Goal: Information Seeking & Learning: Learn about a topic

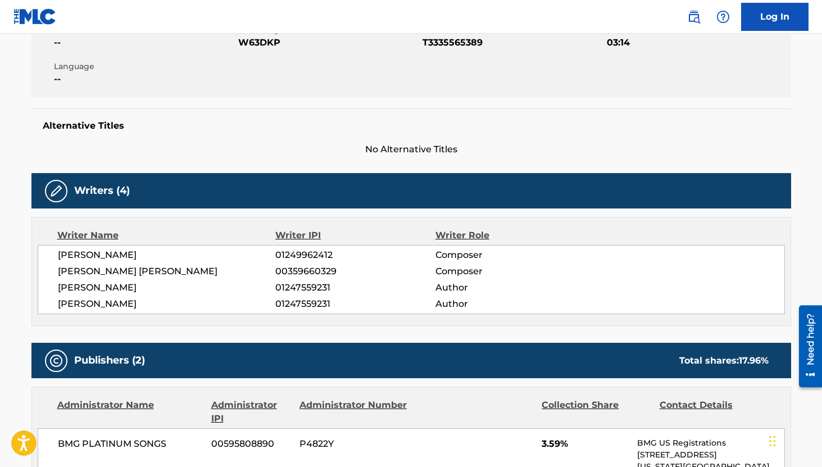
scroll to position [225, 0]
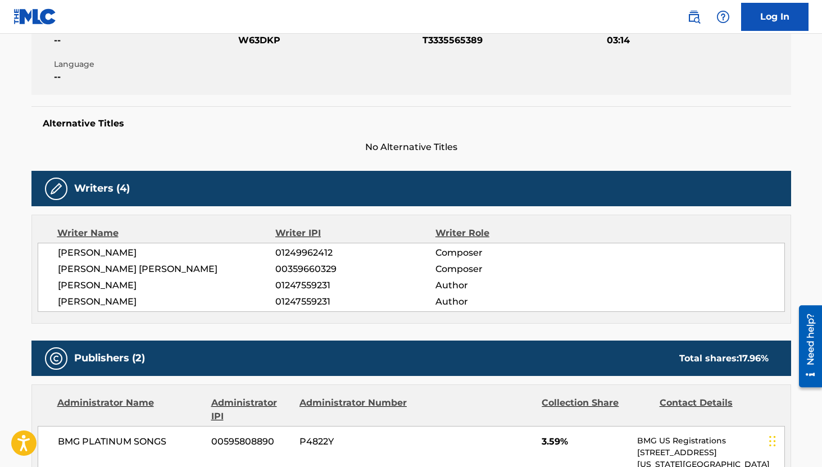
click at [466, 37] on span "T3335565389" at bounding box center [512, 40] width 181 height 13
copy span "T3335565389"
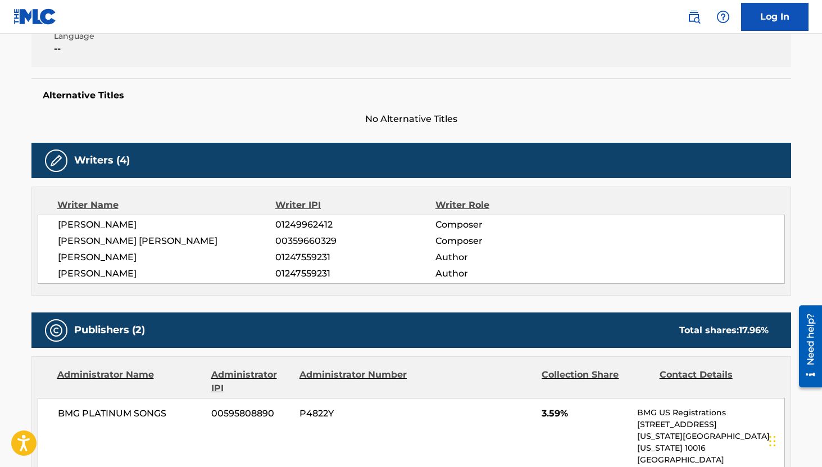
scroll to position [0, 0]
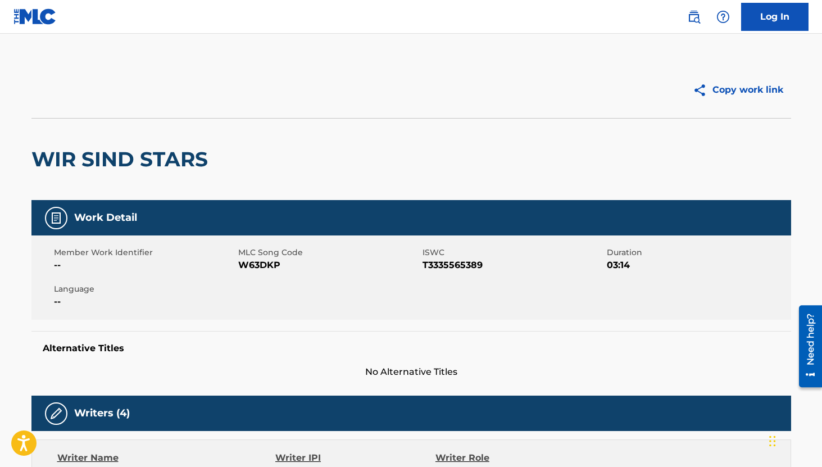
click at [264, 265] on span "W63DKP" at bounding box center [328, 264] width 181 height 13
copy span "W63DKP"
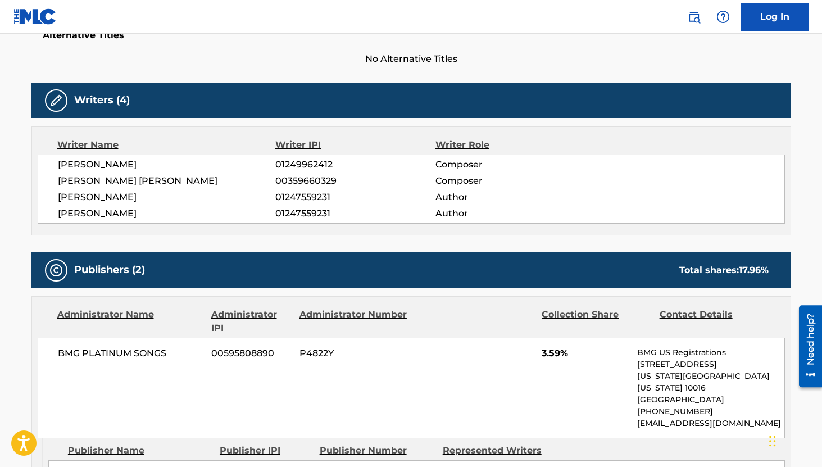
scroll to position [317, 0]
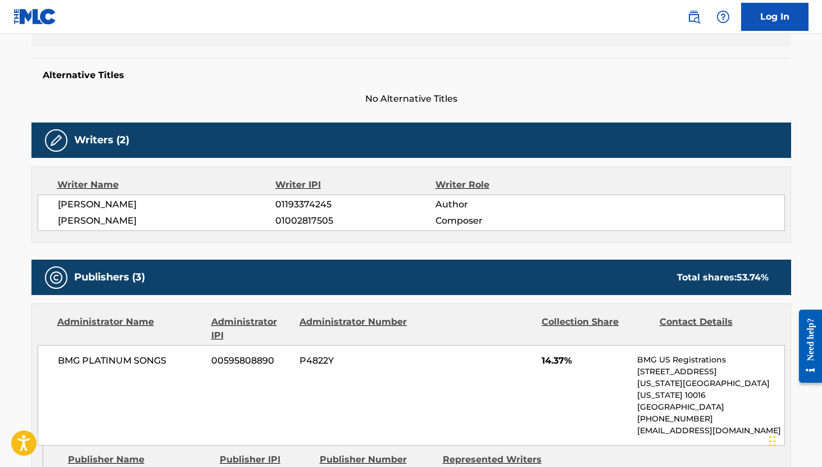
scroll to position [175, 0]
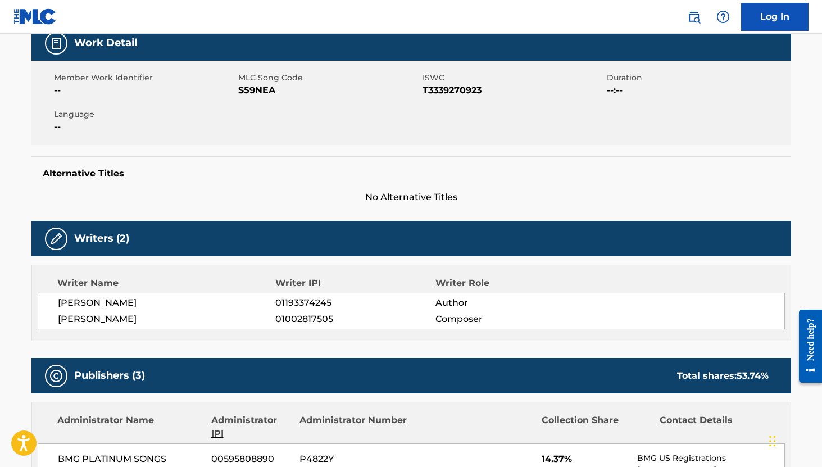
click at [254, 92] on span "S59NEA" at bounding box center [328, 90] width 181 height 13
copy span "S59NEA"
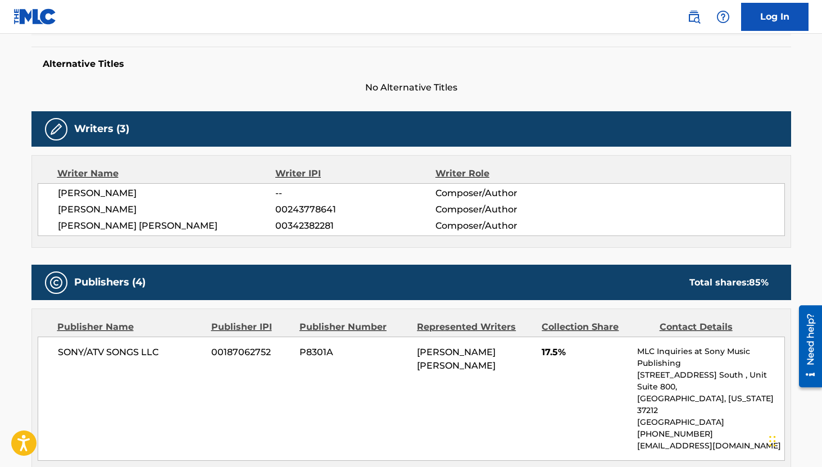
scroll to position [288, 0]
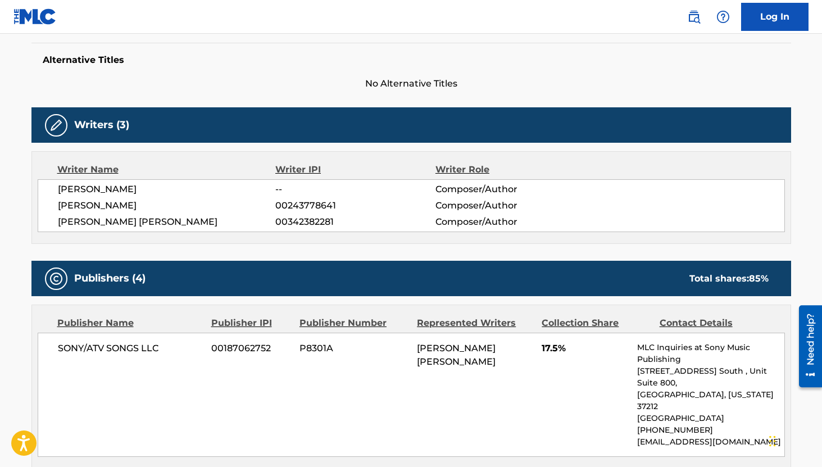
click at [315, 208] on span "00243778641" at bounding box center [355, 205] width 160 height 13
copy span "00243778641"
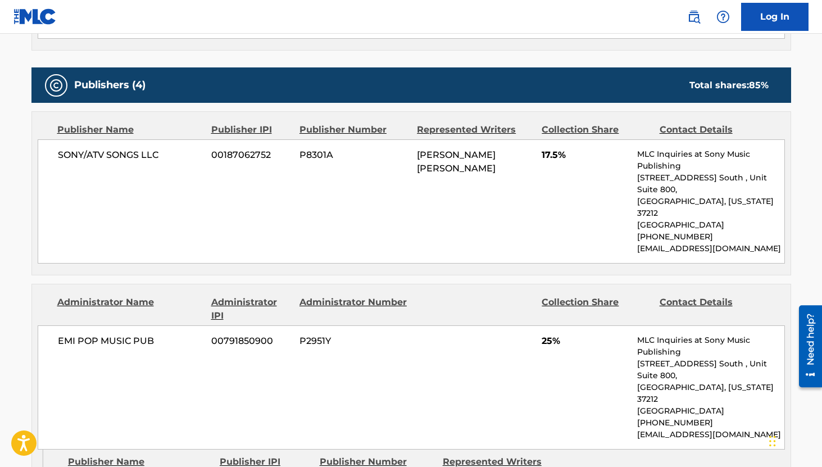
scroll to position [0, 0]
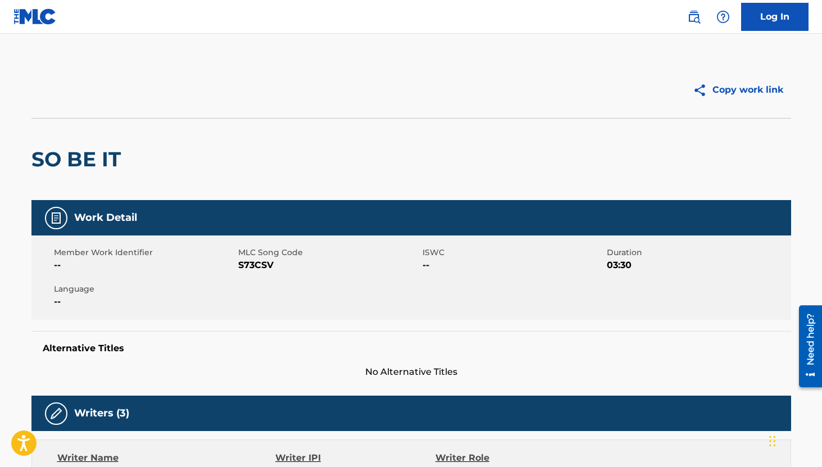
click at [261, 264] on span "S73CSV" at bounding box center [328, 264] width 181 height 13
copy span "S73CSV"
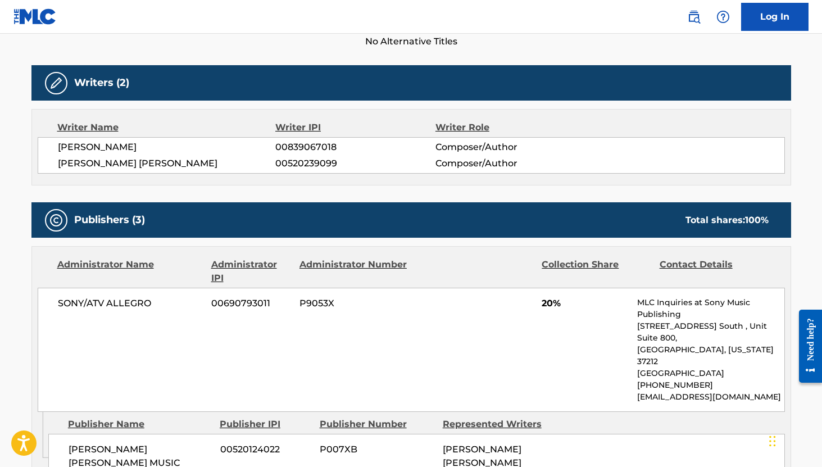
scroll to position [289, 0]
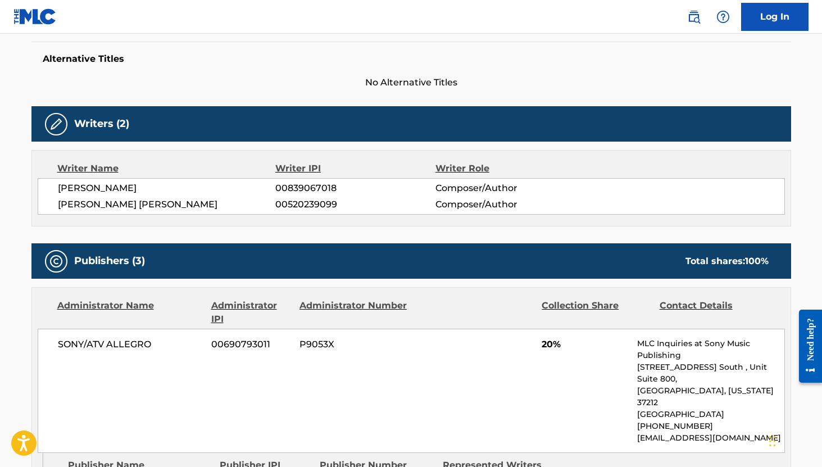
click at [318, 190] on span "00839067018" at bounding box center [355, 187] width 160 height 13
copy span "00839067018"
click at [322, 199] on span "00520239099" at bounding box center [355, 204] width 160 height 13
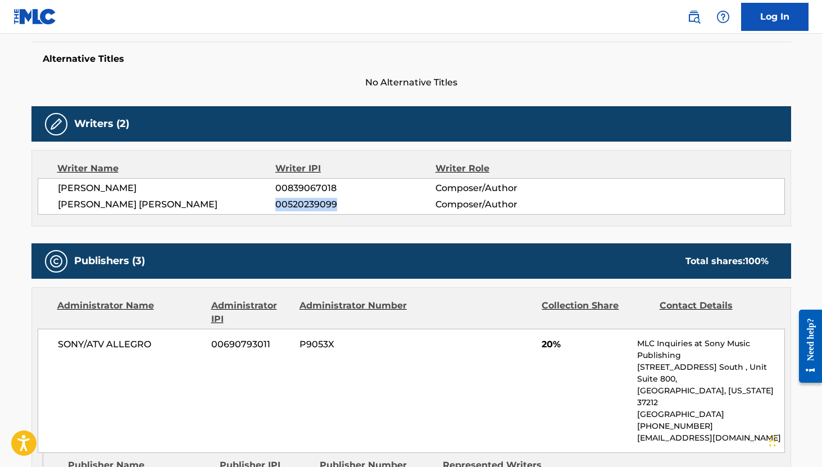
copy span "00520239099"
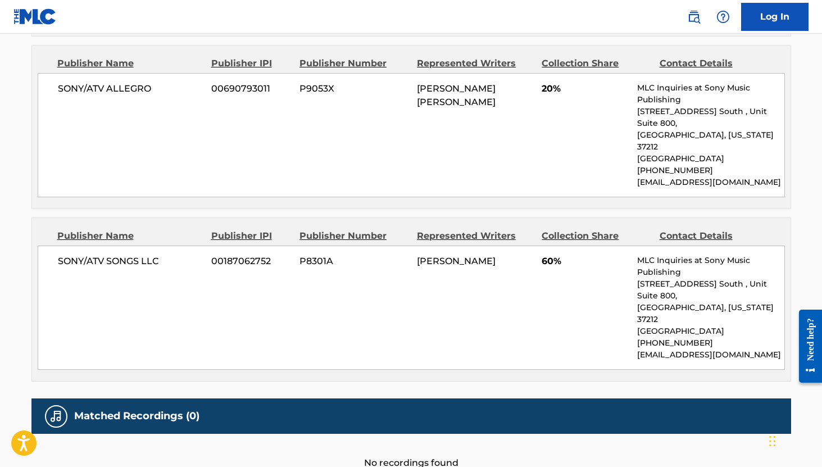
scroll to position [0, 0]
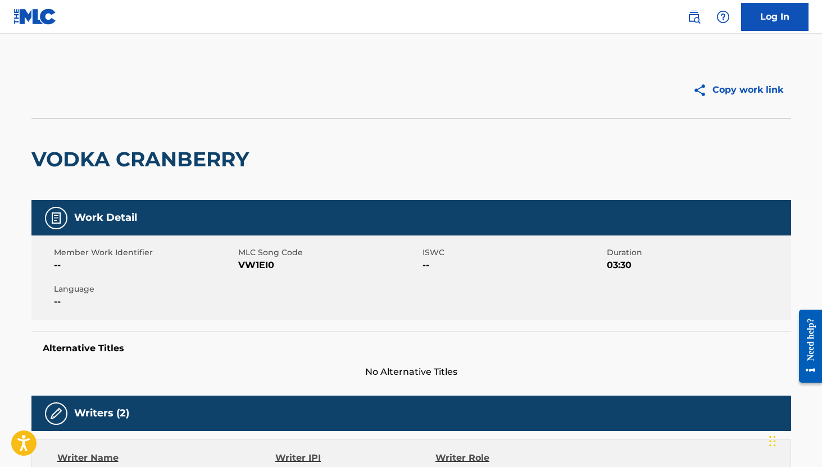
click at [256, 264] on span "VW1EI0" at bounding box center [328, 264] width 181 height 13
click at [259, 268] on span "VW1EI0" at bounding box center [328, 264] width 181 height 13
copy span "VW1EI0"
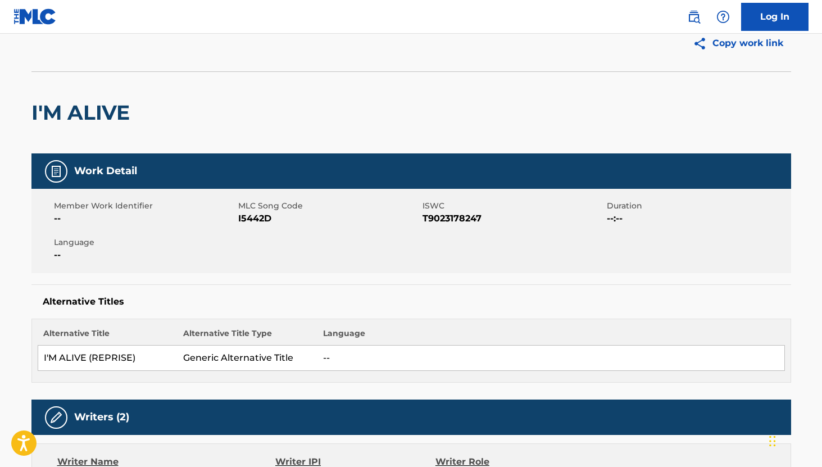
scroll to position [100, 0]
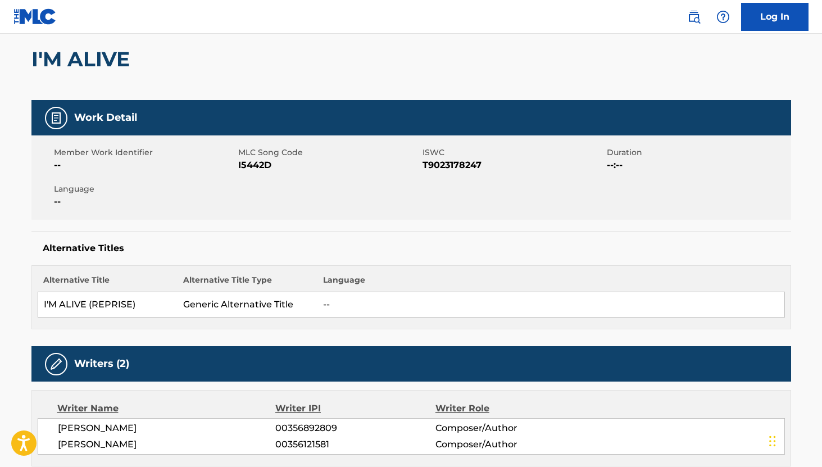
click at [464, 164] on span "T9023178247" at bounding box center [512, 164] width 181 height 13
copy span "T9023178247"
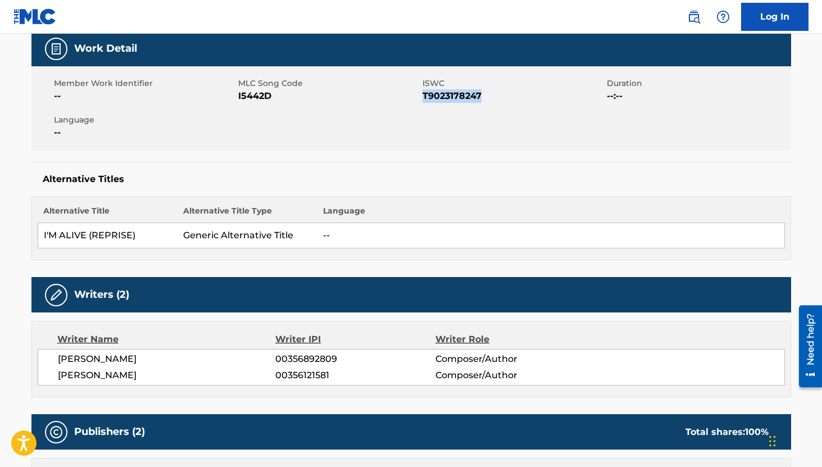
scroll to position [245, 0]
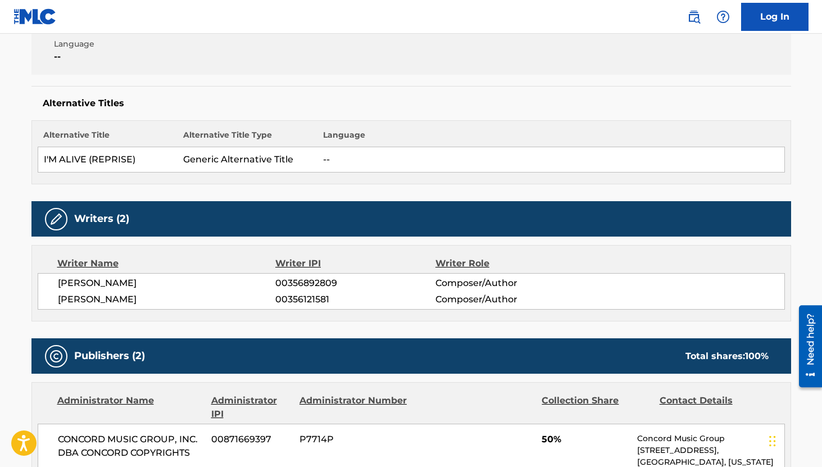
click at [324, 281] on span "00356892809" at bounding box center [355, 282] width 160 height 13
copy span "00356892809"
click at [309, 300] on span "00356121581" at bounding box center [355, 299] width 160 height 13
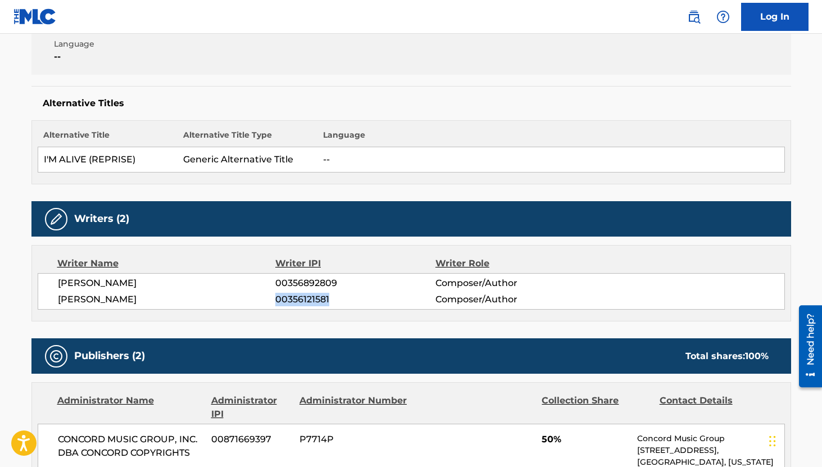
copy span "00356121581"
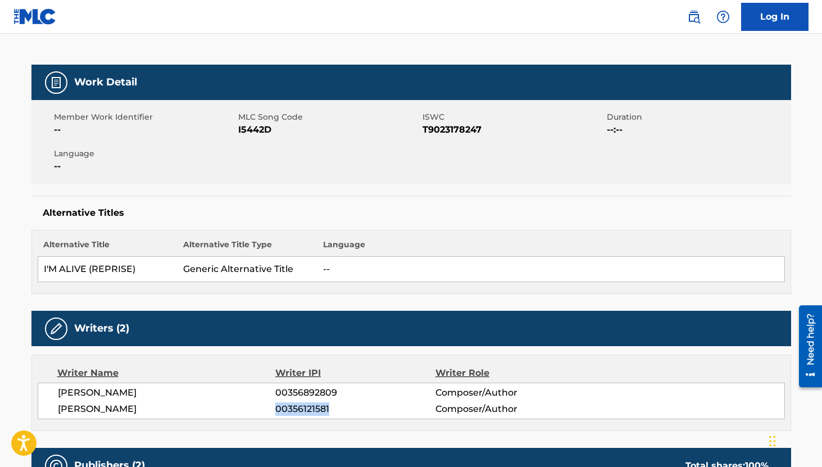
scroll to position [0, 0]
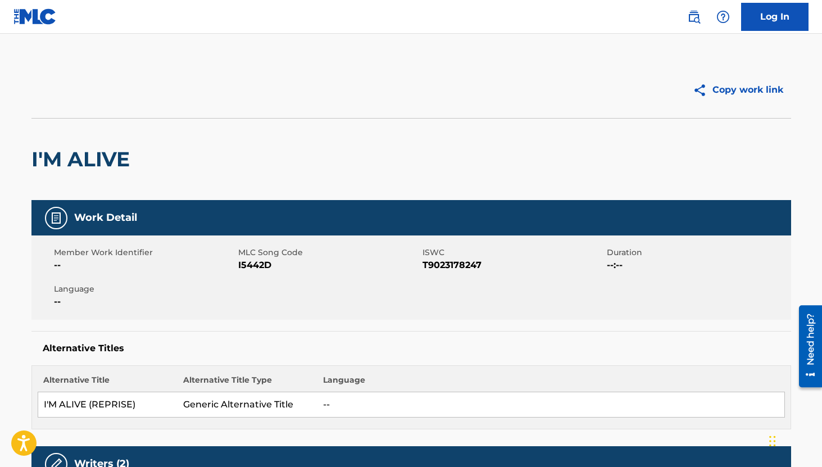
click at [262, 262] on span "I5442D" at bounding box center [328, 264] width 181 height 13
copy span "I5442D"
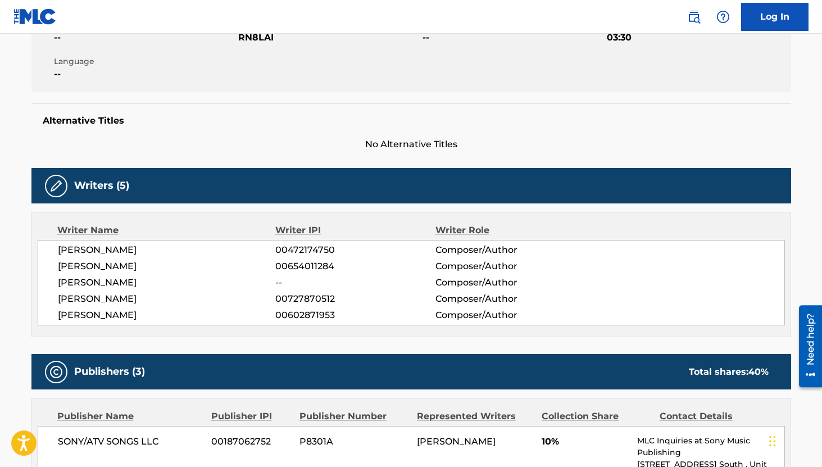
scroll to position [243, 0]
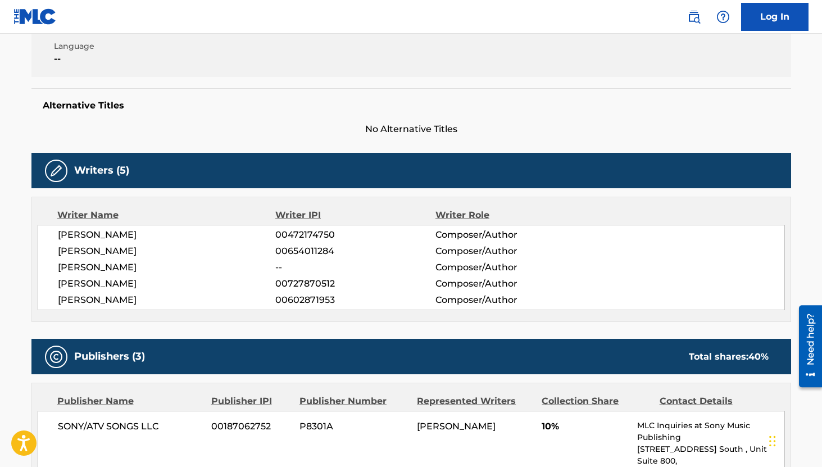
click at [320, 231] on span "00472174750" at bounding box center [355, 234] width 160 height 13
copy span "00472174750"
click at [322, 250] on span "00654011284" at bounding box center [355, 250] width 160 height 13
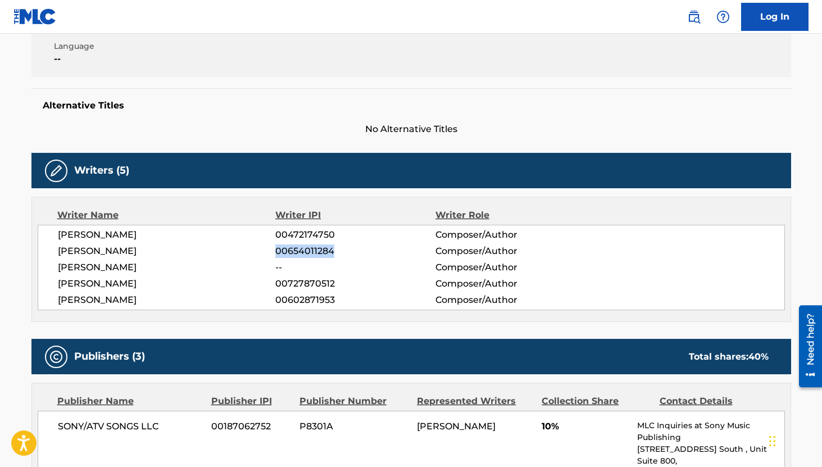
copy span "00654011284"
click at [316, 285] on span "00727870512" at bounding box center [355, 283] width 160 height 13
copy span "00727870512"
click at [321, 297] on span "00602871953" at bounding box center [355, 299] width 160 height 13
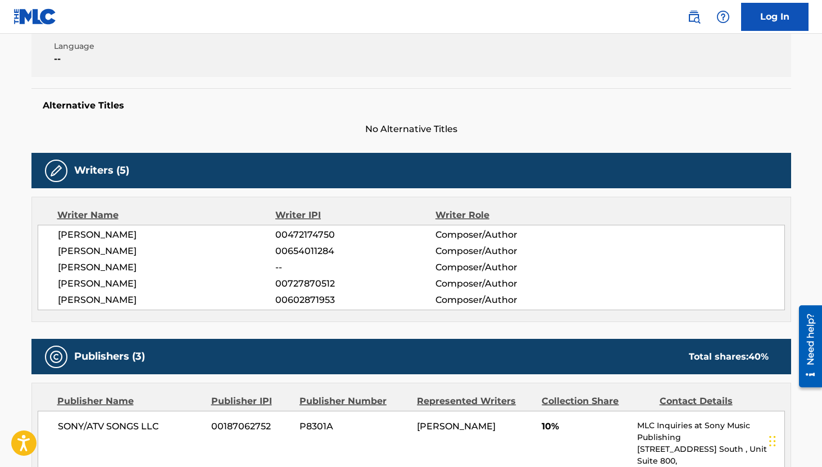
click at [321, 297] on span "00602871953" at bounding box center [355, 299] width 160 height 13
copy span "00602871953"
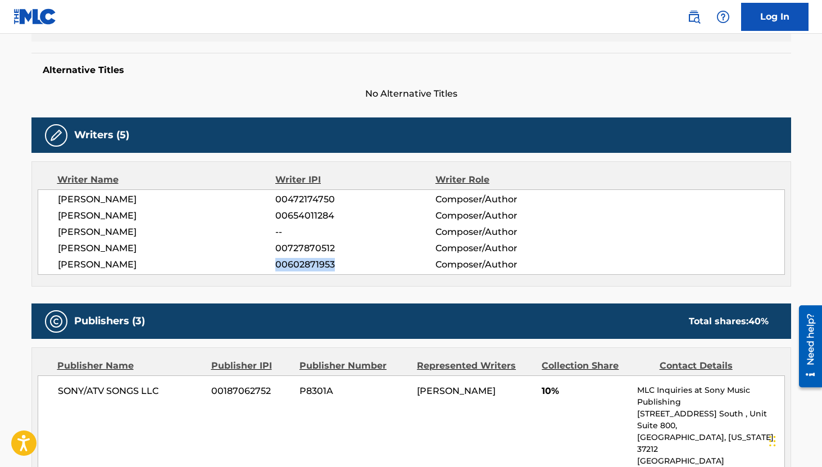
scroll to position [0, 0]
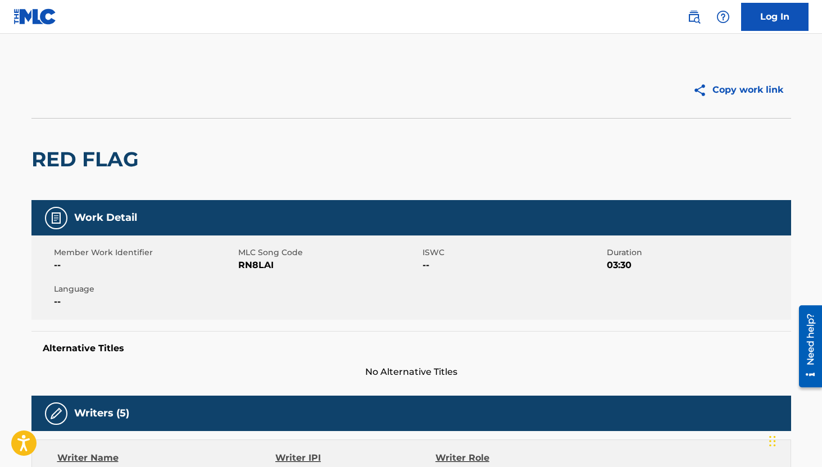
click at [255, 267] on span "RN8LAI" at bounding box center [328, 264] width 181 height 13
copy span "RN8LAI"
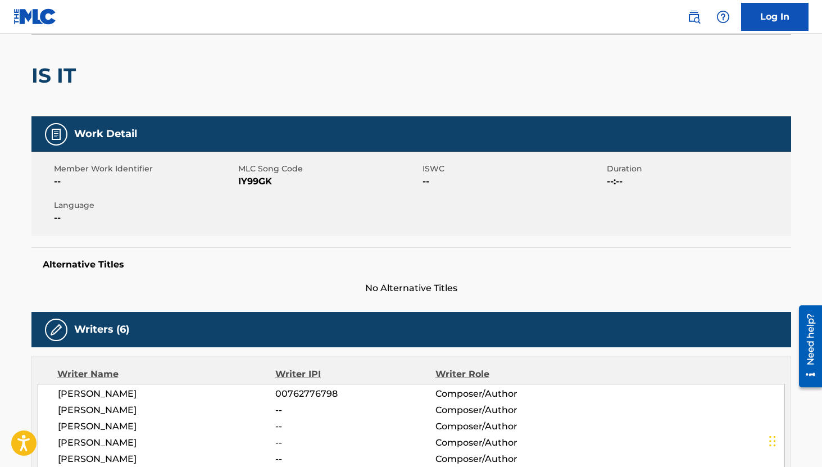
scroll to position [250, 0]
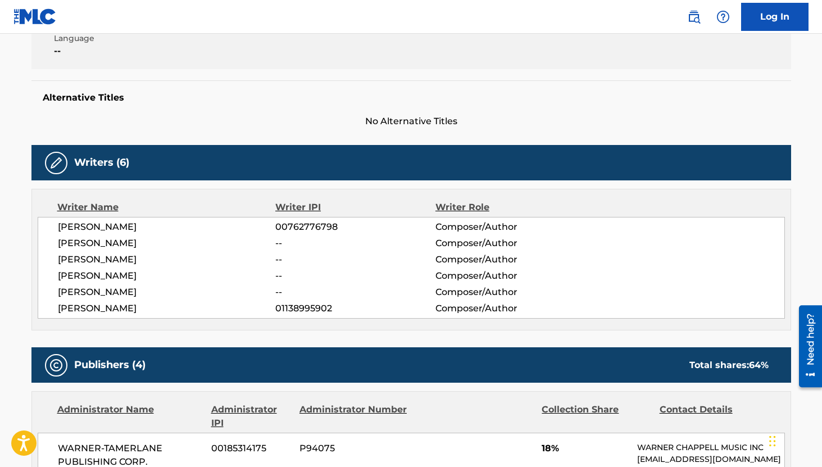
click at [318, 226] on span "00762776798" at bounding box center [355, 226] width 160 height 13
copy span "00762776798"
click at [319, 304] on span "01138995902" at bounding box center [355, 308] width 160 height 13
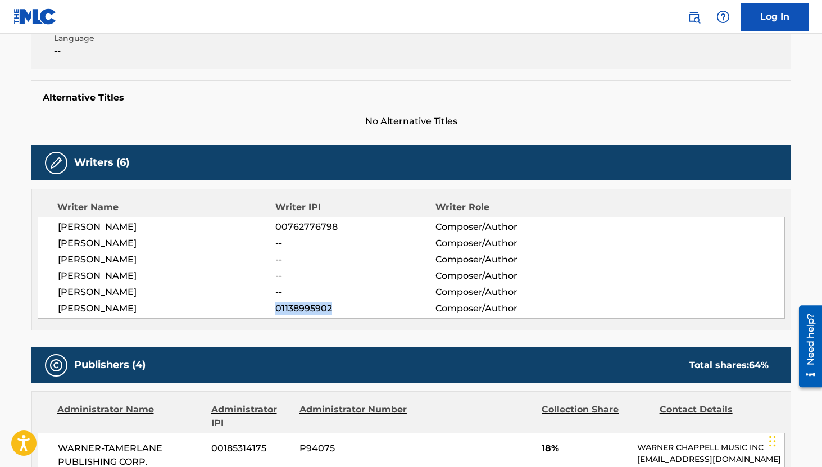
copy span "01138995902"
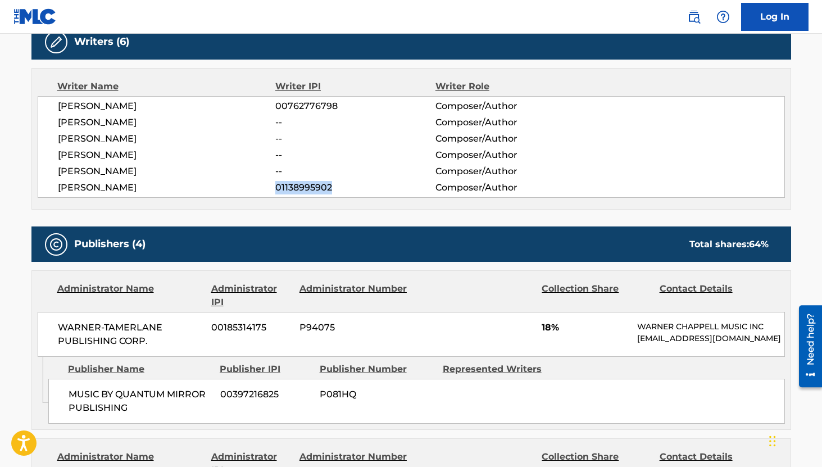
scroll to position [0, 0]
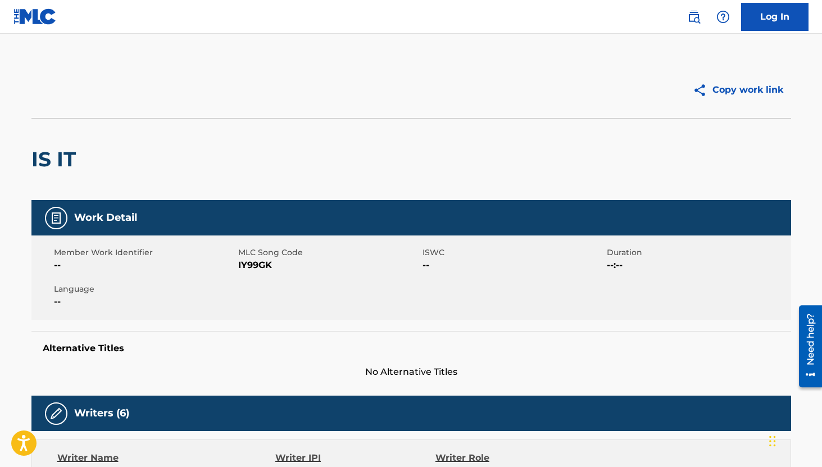
click at [258, 267] on span "IY99GK" at bounding box center [328, 264] width 181 height 13
copy span "IY99GK"
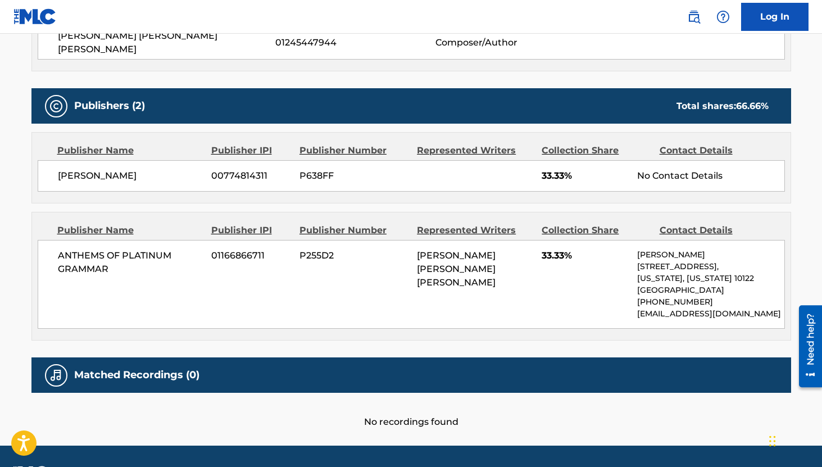
scroll to position [479, 0]
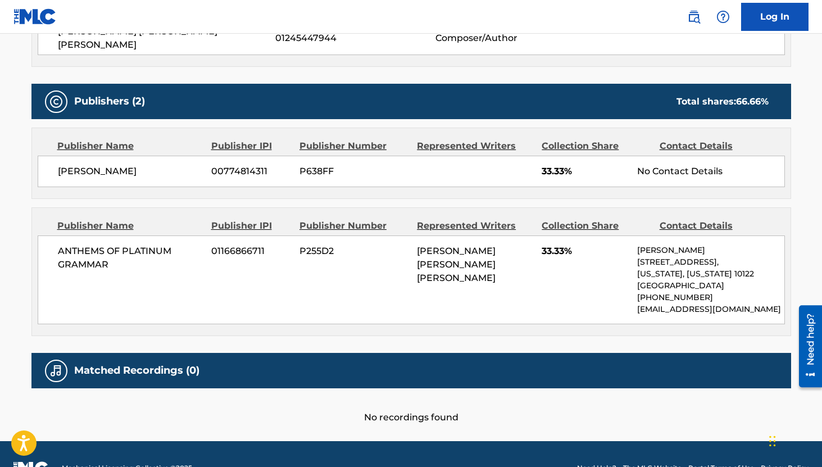
drag, startPoint x: 150, startPoint y: 162, endPoint x: 60, endPoint y: 159, distance: 90.5
click at [60, 165] on span "[PERSON_NAME]" at bounding box center [130, 171] width 145 height 13
copy span "[PERSON_NAME]"
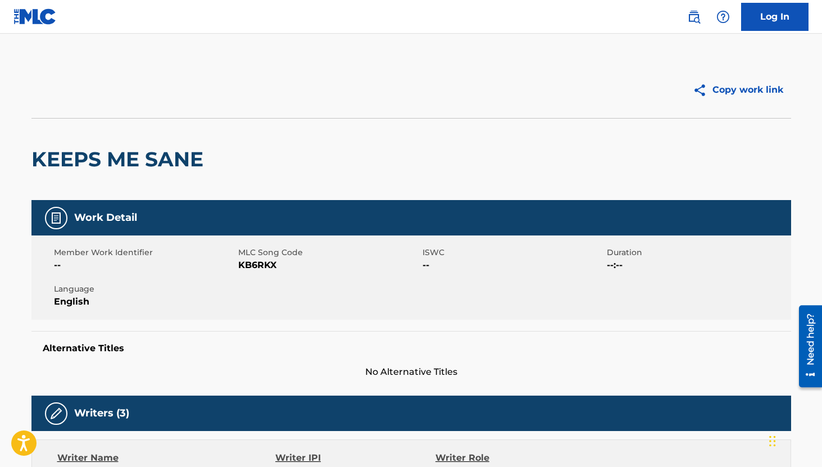
click at [261, 266] on span "KB6RKX" at bounding box center [328, 264] width 181 height 13
copy span "KB6RKX"
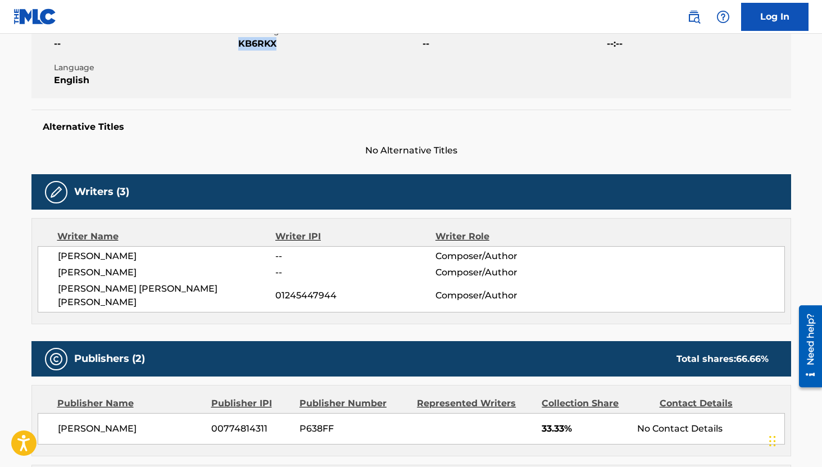
scroll to position [272, 0]
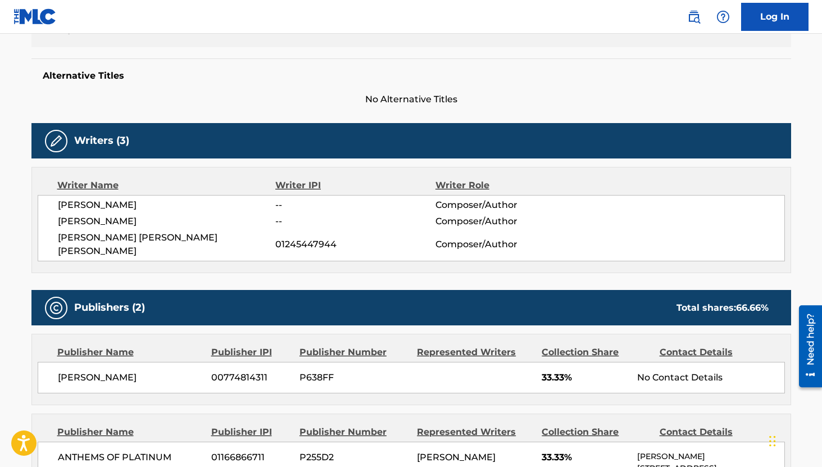
click at [239, 371] on span "00774814311" at bounding box center [251, 377] width 80 height 13
copy span "00774814311"
